Goal: Information Seeking & Learning: Learn about a topic

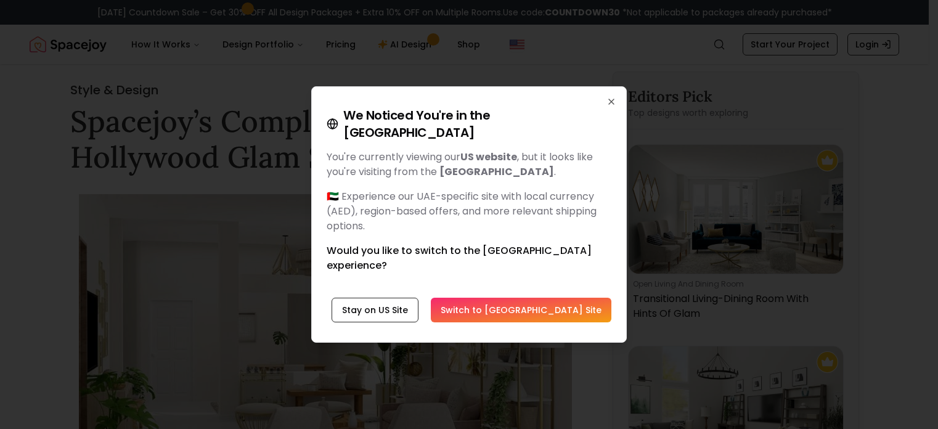
click at [612, 104] on icon "button" at bounding box center [611, 101] width 5 height 5
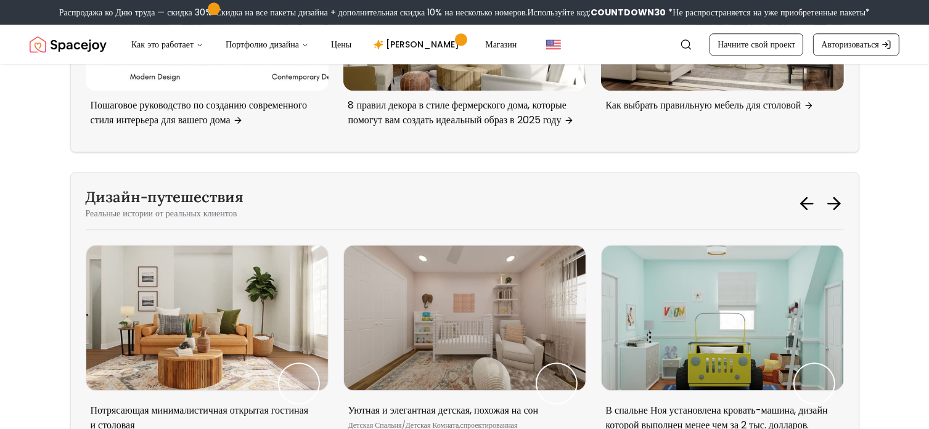
scroll to position [3268, 0]
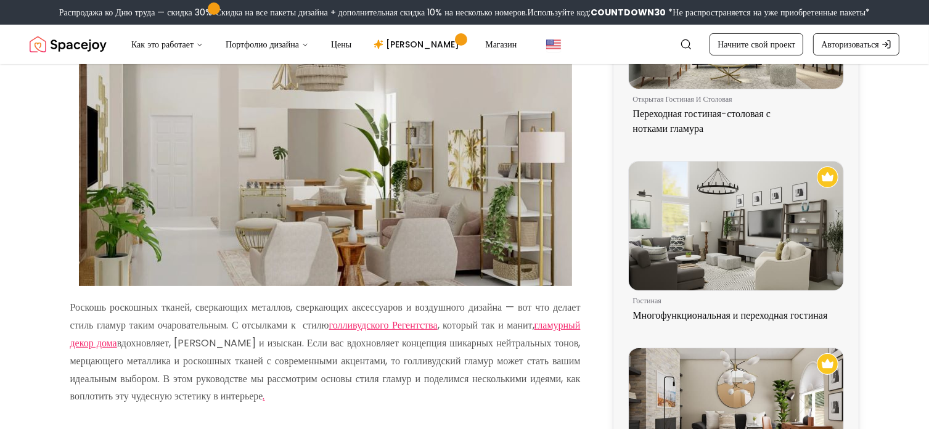
scroll to position [123, 0]
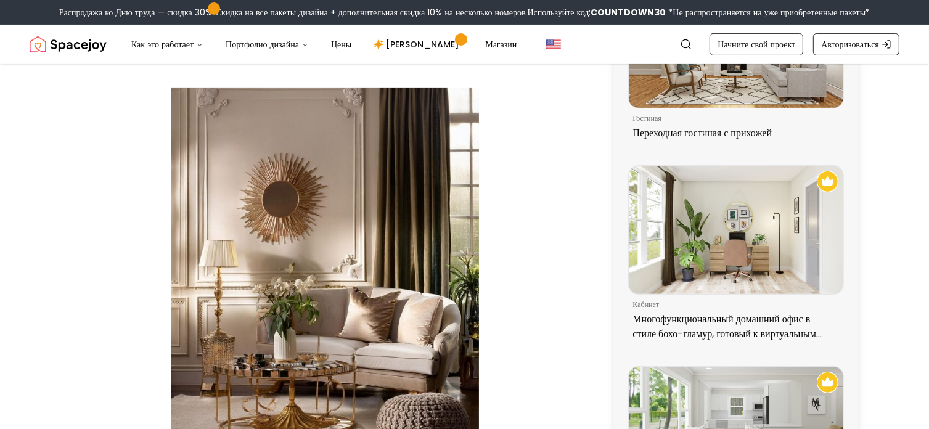
scroll to position [370, 0]
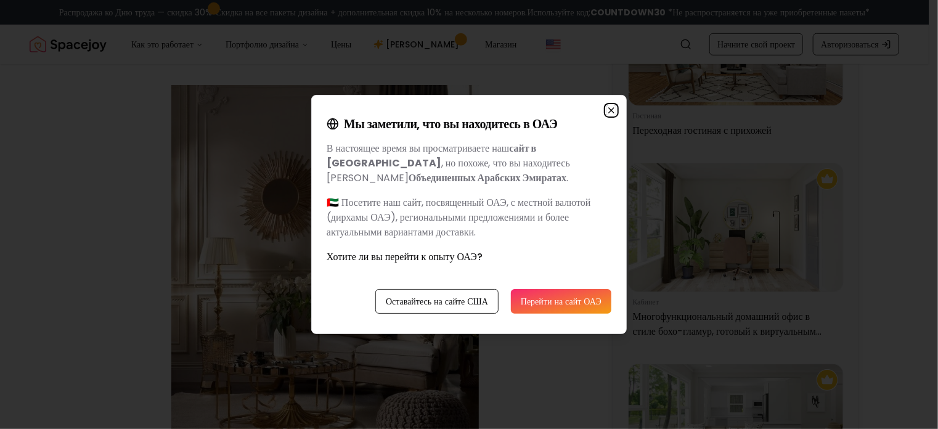
click at [612, 105] on icon "button" at bounding box center [612, 110] width 10 height 10
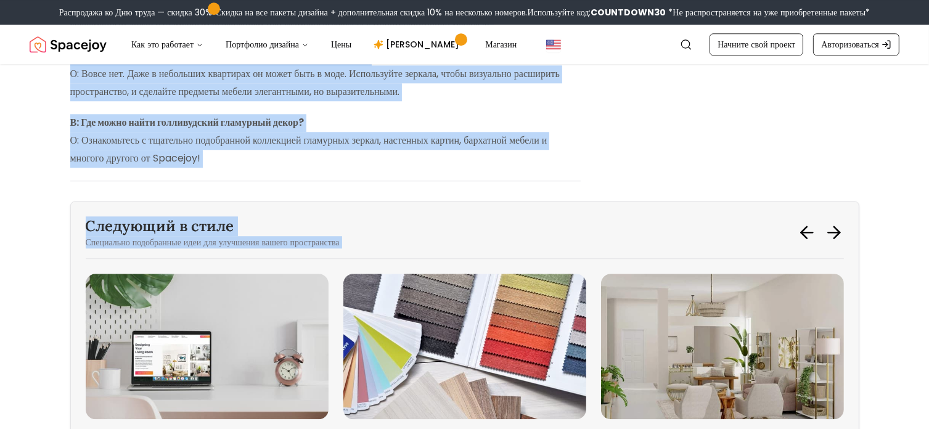
scroll to position [3388, 0]
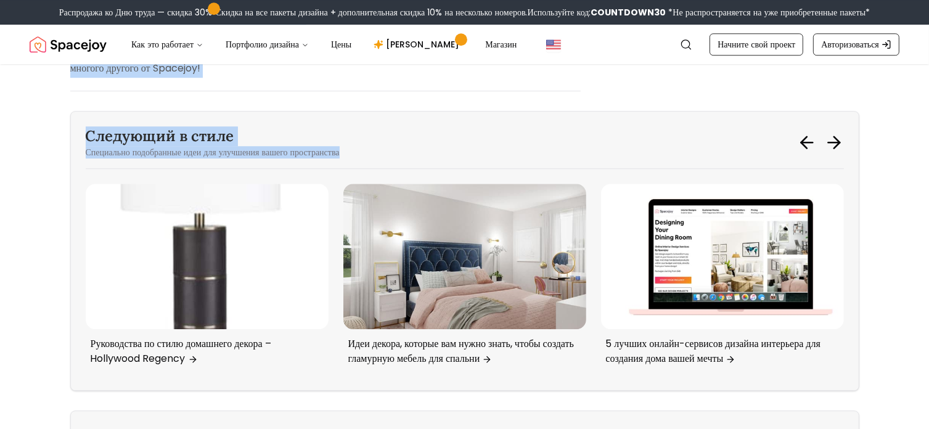
drag, startPoint x: 71, startPoint y: 229, endPoint x: 373, endPoint y: 142, distance: 314.4
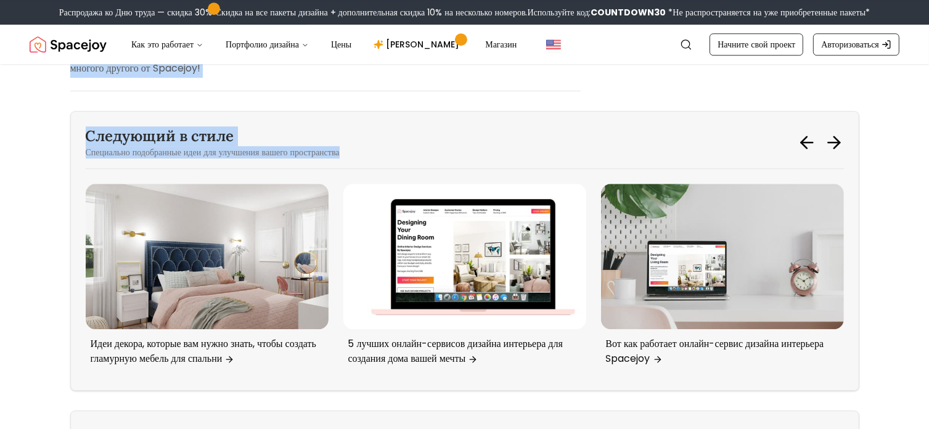
copy div "Lorem ipsumdolorsit Ametco adipisc elitseddoeiu, tempori utlab etdolorem, al en…"
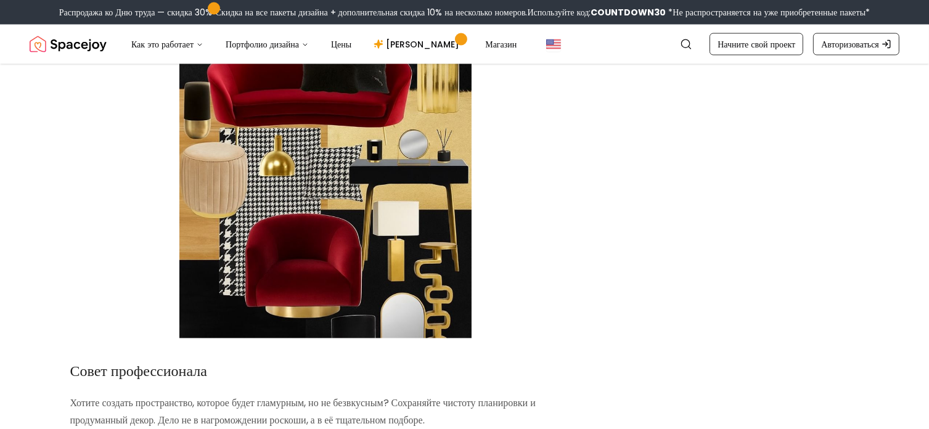
scroll to position [0, 0]
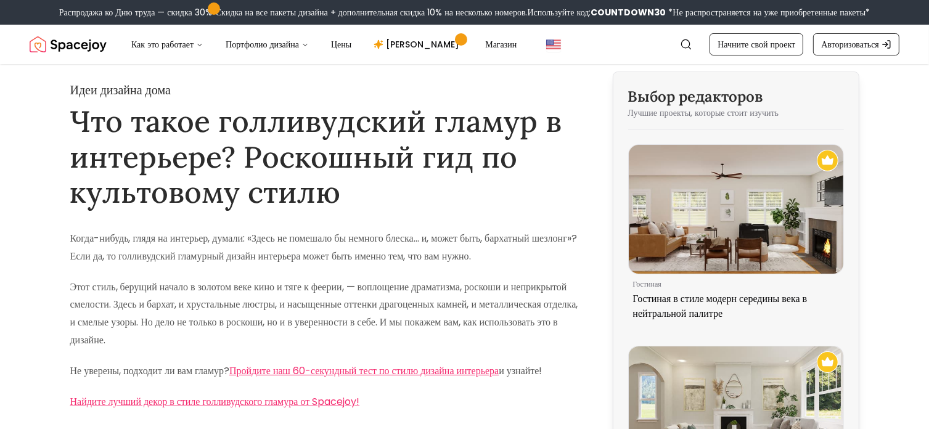
click at [73, 47] on img "Космическая радость" at bounding box center [68, 44] width 77 height 25
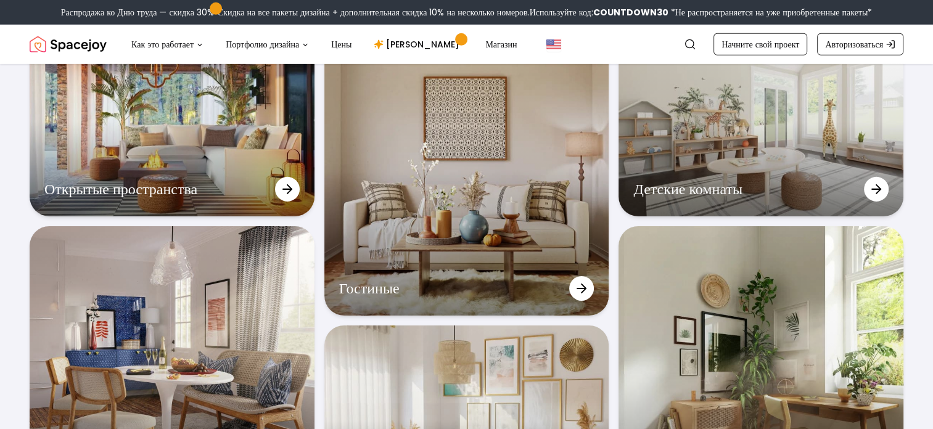
scroll to position [3766, 0]
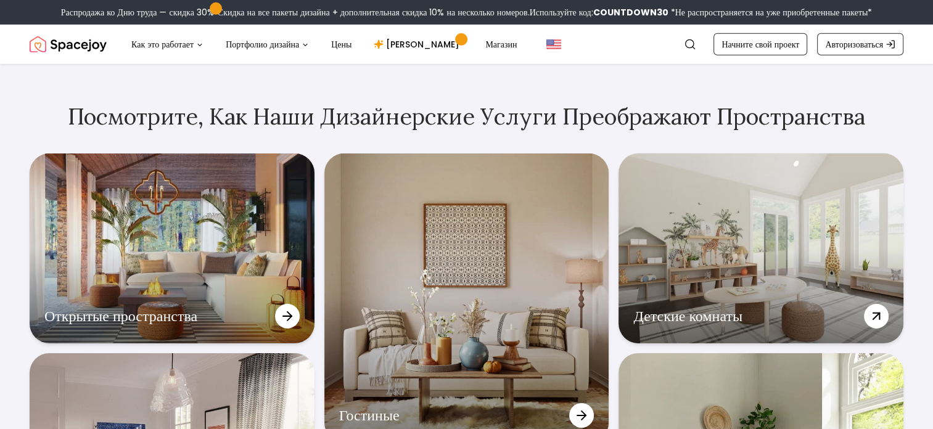
click at [765, 277] on div "Детские комнаты" at bounding box center [760, 249] width 285 height 190
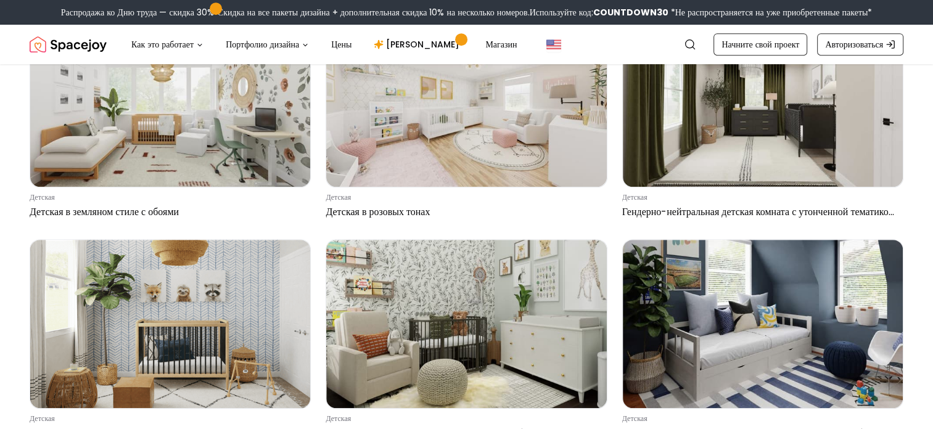
scroll to position [617, 0]
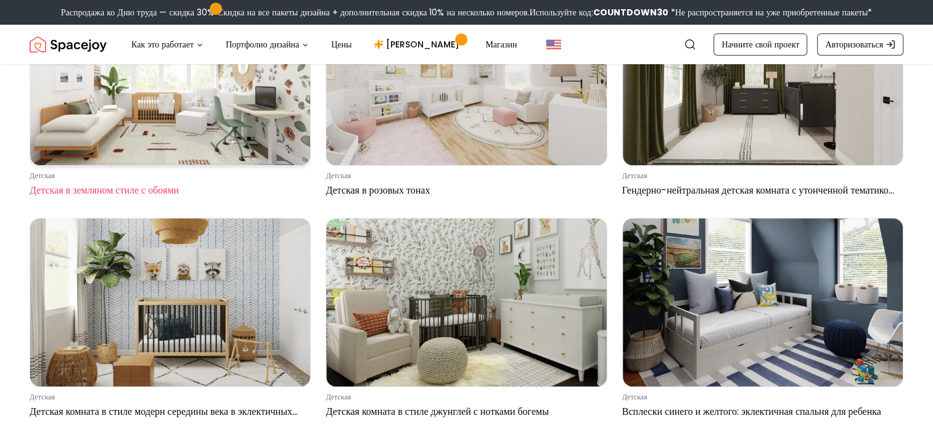
click at [158, 143] on img at bounding box center [170, 81] width 280 height 168
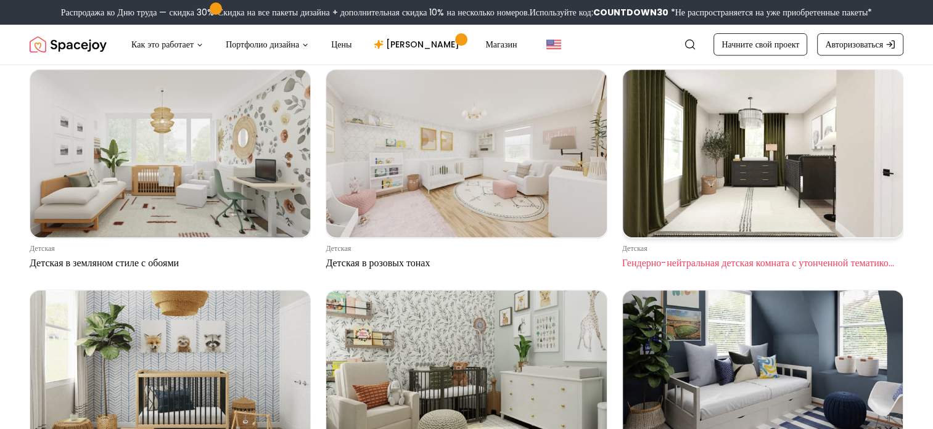
scroll to position [493, 0]
